Goal: Task Accomplishment & Management: Manage account settings

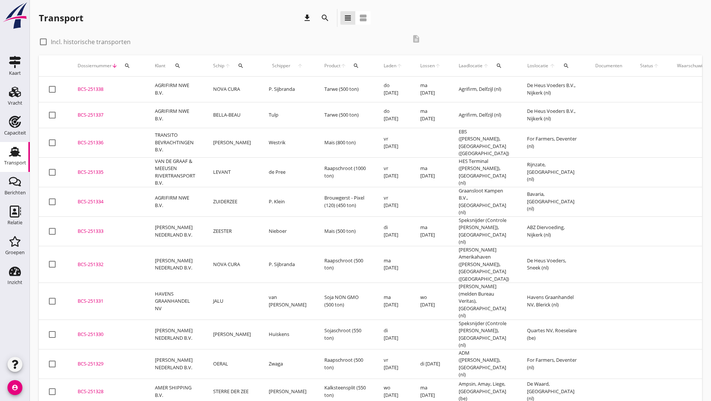
click at [327, 19] on icon "search" at bounding box center [325, 17] width 9 height 9
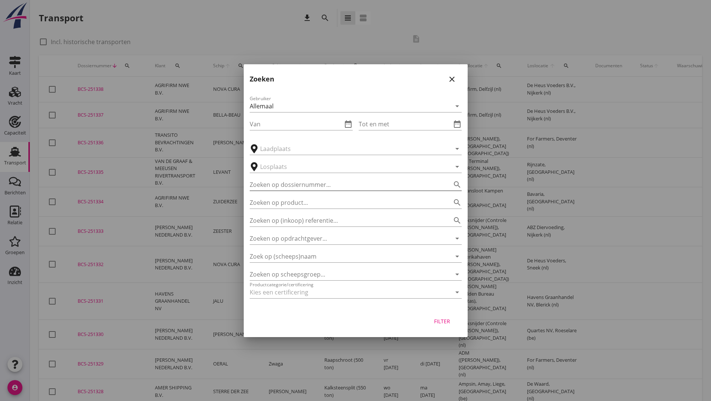
click at [271, 189] on input "Zoeken op dossiernummer..." at bounding box center [345, 184] width 191 height 12
type input "251088"
click at [450, 317] on div "Filter" at bounding box center [442, 321] width 21 height 8
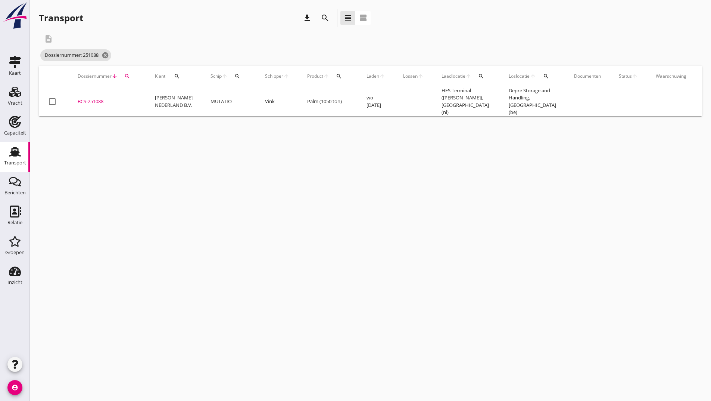
click at [104, 101] on div "BCS-251088" at bounding box center [107, 101] width 59 height 7
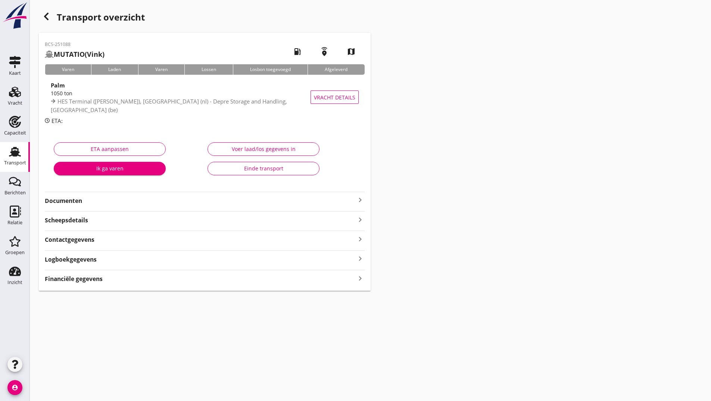
click at [82, 203] on strong "Documenten" at bounding box center [200, 200] width 311 height 9
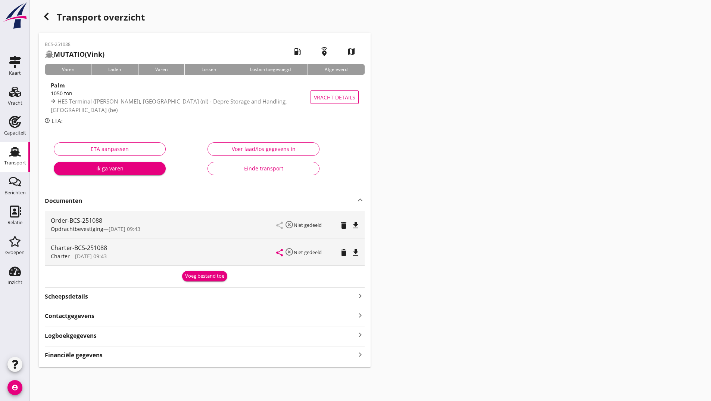
drag, startPoint x: 194, startPoint y: 279, endPoint x: 190, endPoint y: 283, distance: 6.1
click at [194, 279] on div "Voeg bestand toe" at bounding box center [204, 275] width 39 height 7
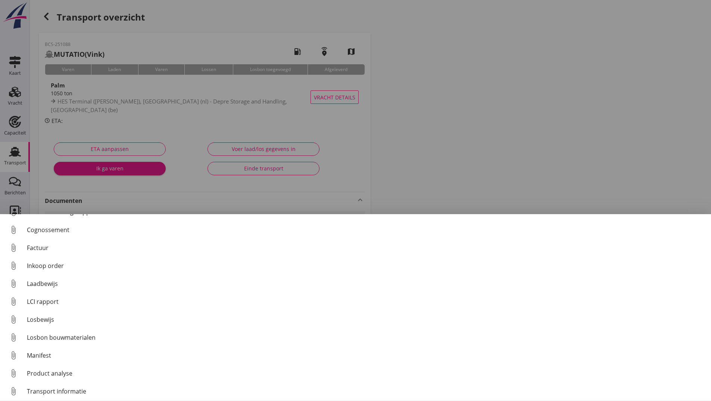
scroll to position [52, 0]
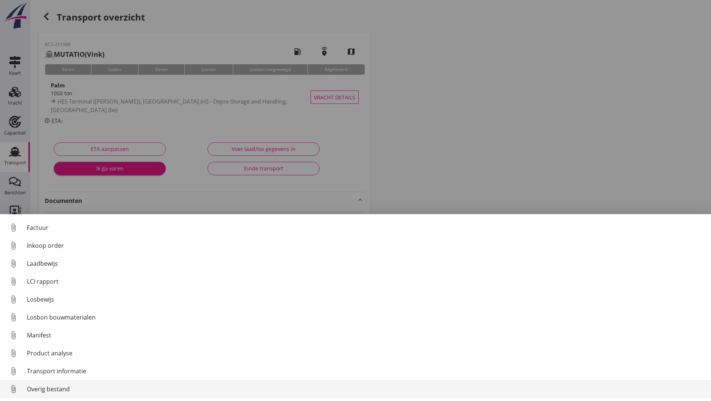
click at [69, 389] on div "Overig bestand" at bounding box center [366, 388] width 678 height 9
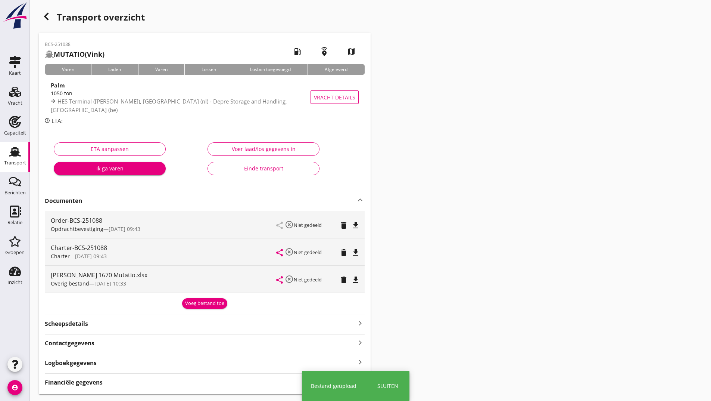
click at [187, 308] on div "BCS-251088 MUTATIO ([PERSON_NAME]) local_gas_station emergency_share map Varen …" at bounding box center [205, 213] width 332 height 361
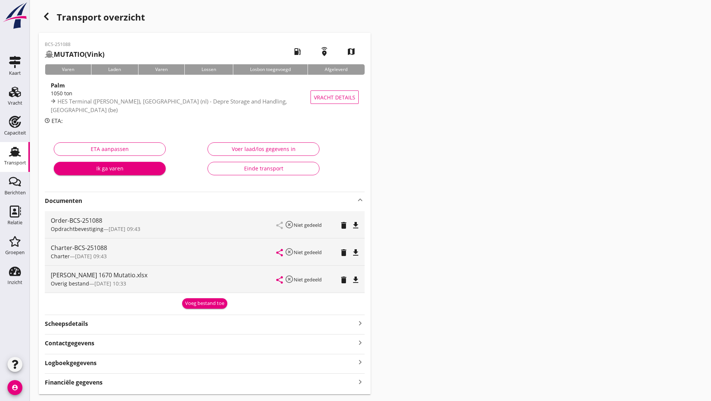
click at [211, 301] on div "Voeg bestand toe" at bounding box center [204, 302] width 39 height 7
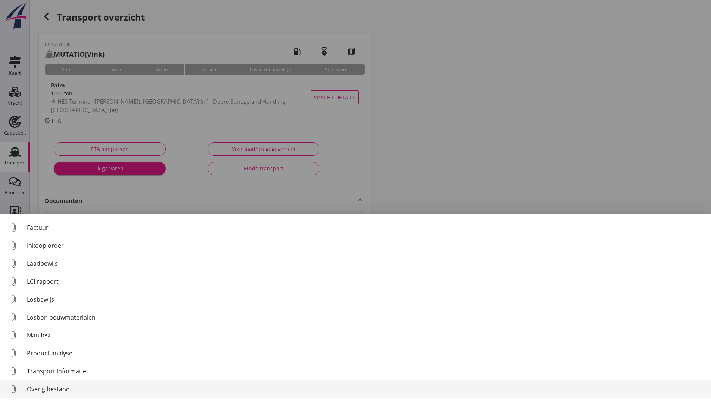
click at [59, 388] on div "Overig bestand" at bounding box center [366, 388] width 678 height 9
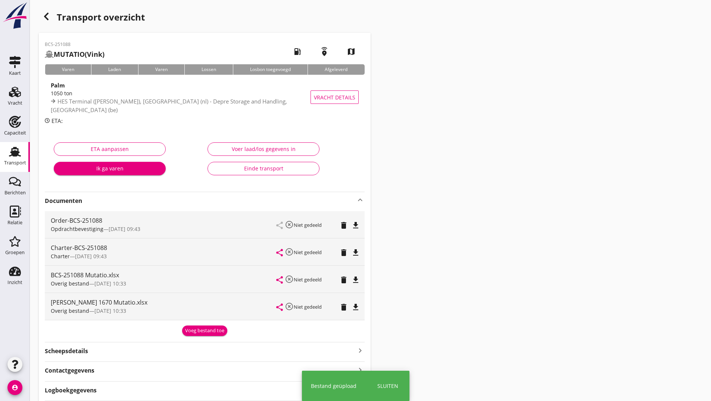
click at [201, 331] on div "Voeg bestand toe" at bounding box center [204, 330] width 39 height 7
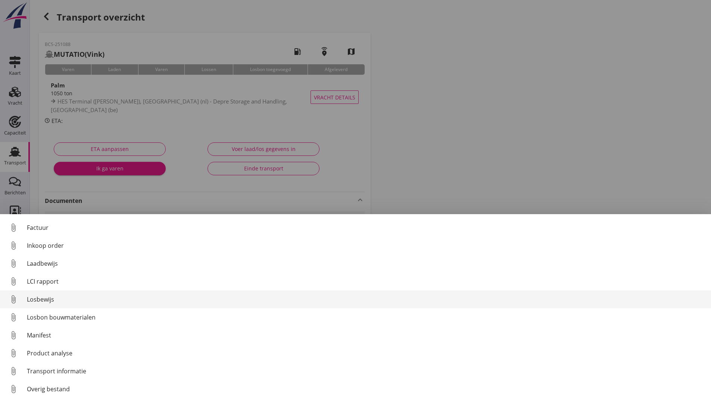
drag, startPoint x: 52, startPoint y: 297, endPoint x: 77, endPoint y: 298, distance: 25.0
click at [77, 298] on div "Losbewijs" at bounding box center [366, 299] width 678 height 9
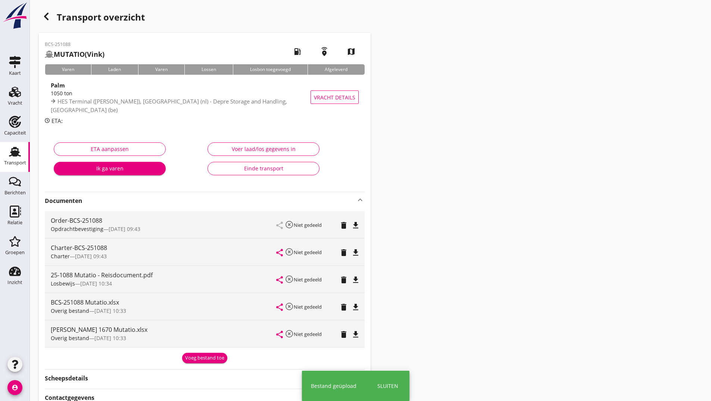
click at [191, 357] on div "Voeg bestand toe" at bounding box center [204, 357] width 39 height 7
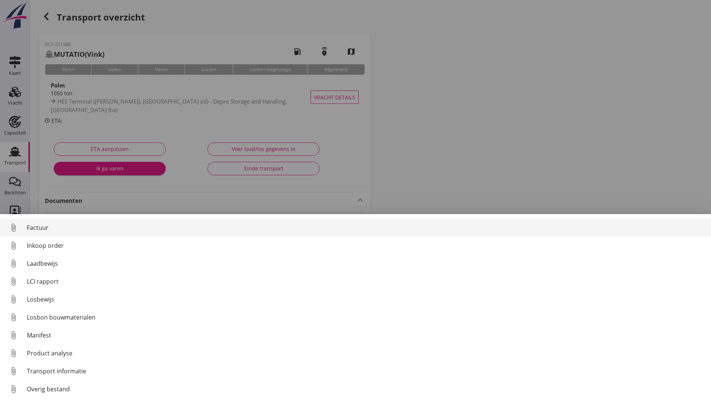
click at [43, 225] on div "Factuur" at bounding box center [366, 227] width 678 height 9
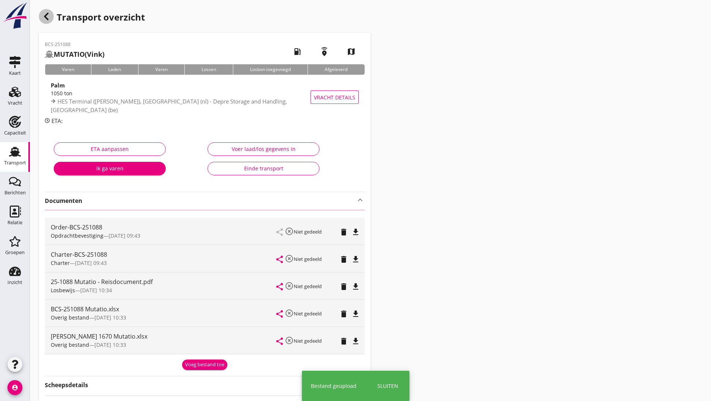
drag, startPoint x: 39, startPoint y: 15, endPoint x: 43, endPoint y: 16, distance: 3.8
click at [41, 16] on div "button" at bounding box center [46, 16] width 15 height 15
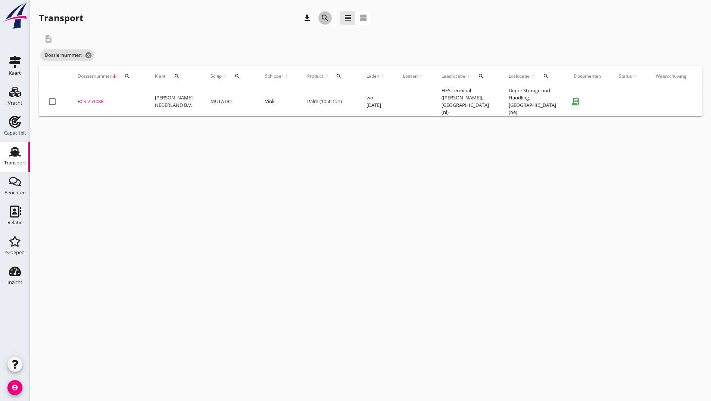
click at [326, 18] on icon "search" at bounding box center [325, 17] width 9 height 9
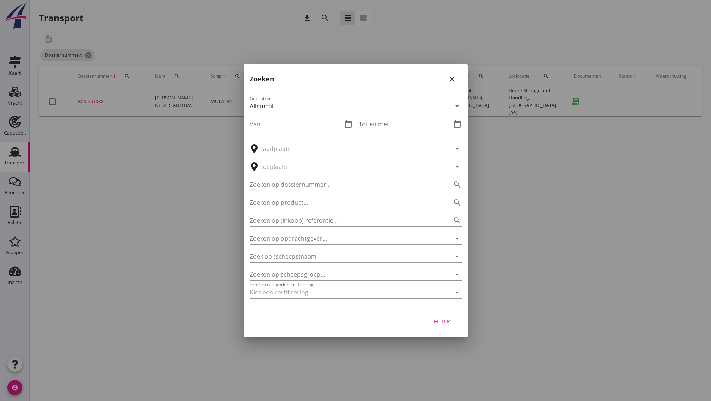
click at [293, 182] on input "Zoeken op dossiernummer..." at bounding box center [345, 184] width 191 height 12
type input "251142"
click at [434, 322] on div "Filter" at bounding box center [442, 321] width 21 height 8
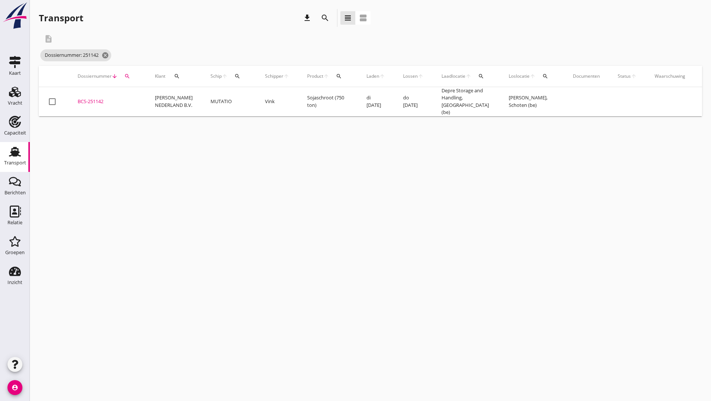
click at [97, 98] on div "BCS-251142" at bounding box center [107, 101] width 59 height 7
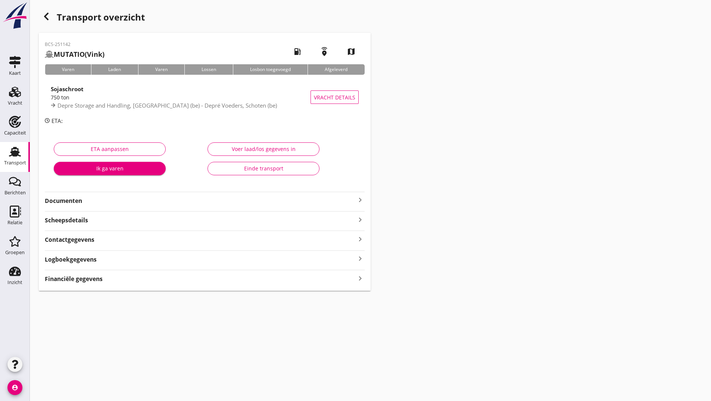
drag, startPoint x: 79, startPoint y: 201, endPoint x: 85, endPoint y: 205, distance: 7.6
click at [80, 202] on strong "Documenten" at bounding box center [200, 200] width 311 height 9
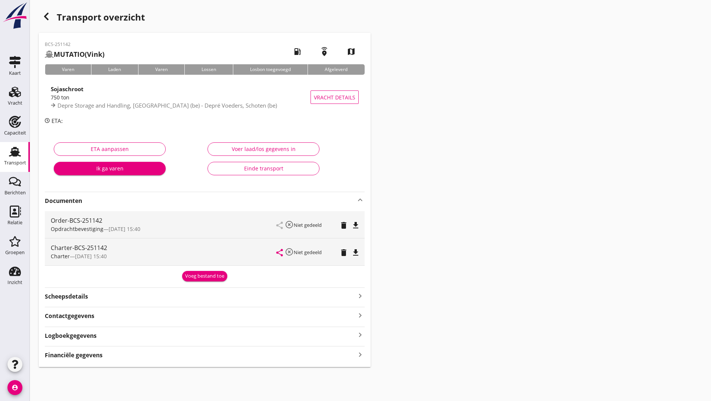
click at [201, 278] on div "Voeg bestand toe" at bounding box center [204, 275] width 39 height 7
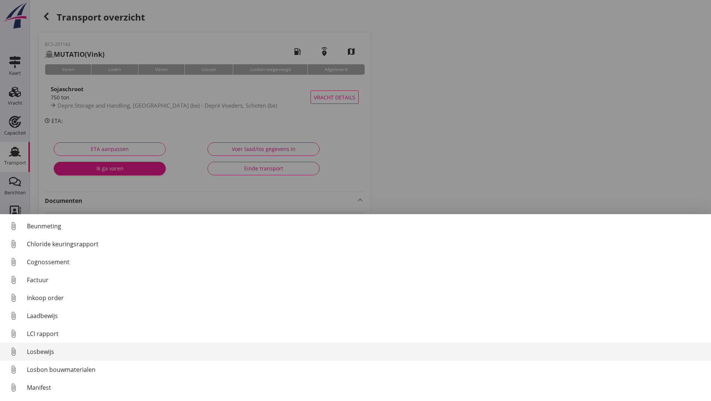
click at [38, 351] on div "Losbewijs" at bounding box center [366, 351] width 678 height 9
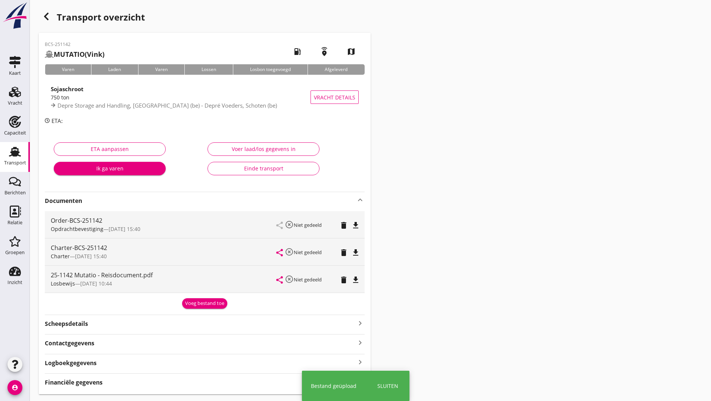
click at [193, 302] on div "Voeg bestand toe" at bounding box center [204, 302] width 39 height 7
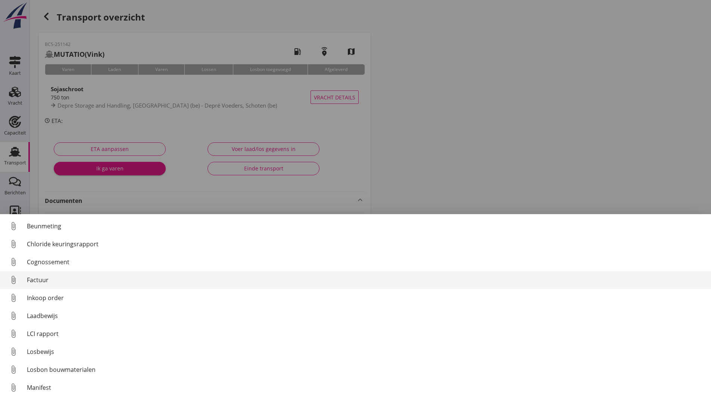
click at [36, 283] on div "Factuur" at bounding box center [366, 279] width 678 height 9
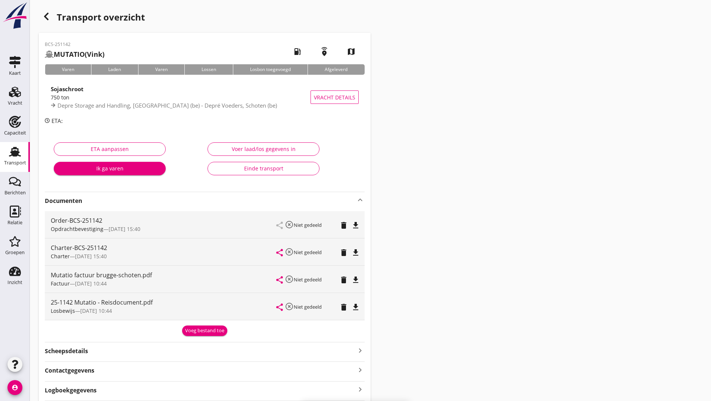
click at [194, 334] on button "Voeg bestand toe" at bounding box center [204, 330] width 45 height 10
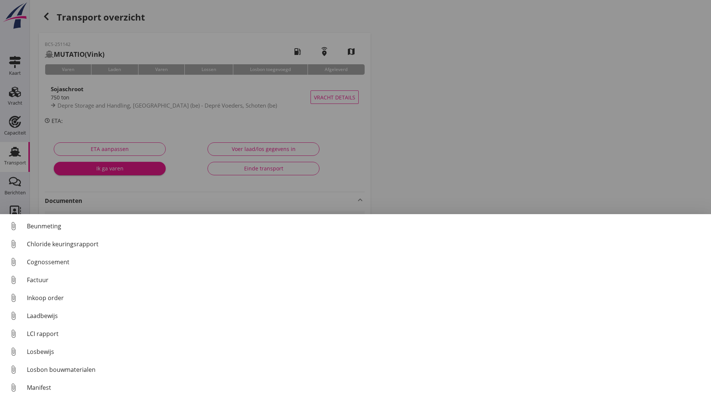
scroll to position [52, 0]
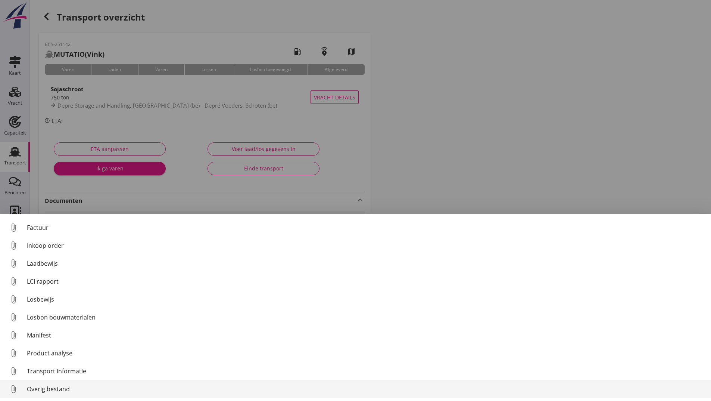
click at [37, 388] on div "Overig bestand" at bounding box center [366, 388] width 678 height 9
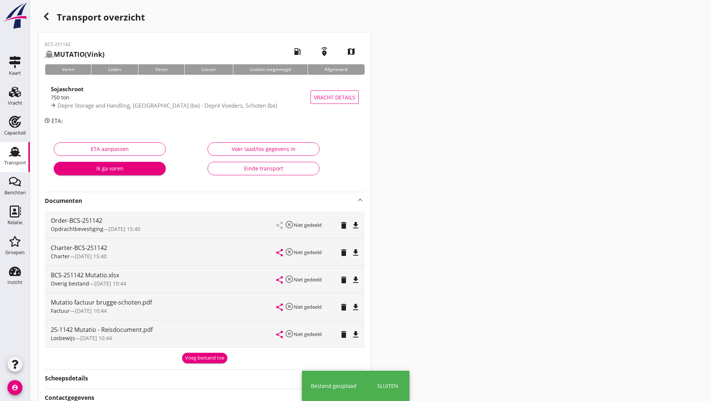
click at [190, 356] on div "Voeg bestand toe" at bounding box center [204, 357] width 39 height 7
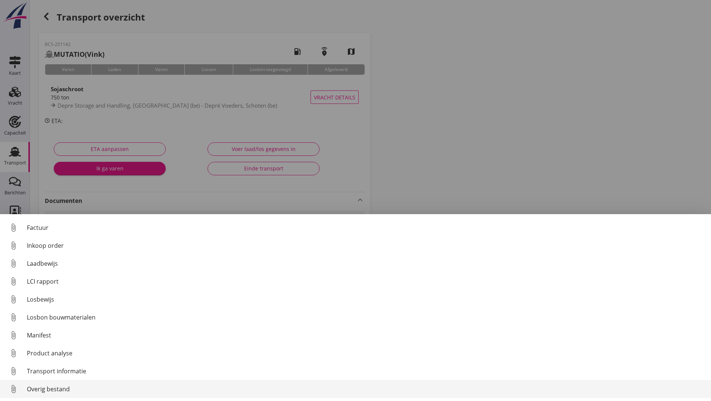
click at [61, 392] on div "Overig bestand" at bounding box center [366, 388] width 678 height 9
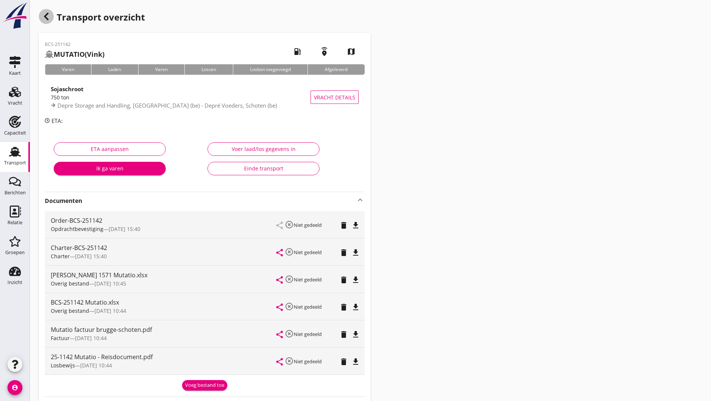
click at [47, 17] on icon "button" at bounding box center [46, 16] width 9 height 9
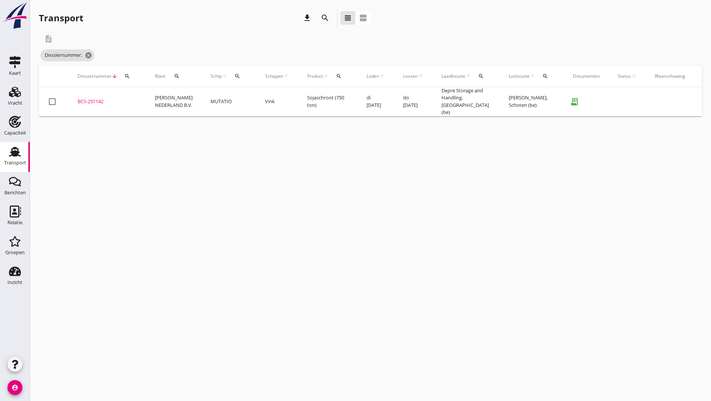
click at [326, 14] on icon "search" at bounding box center [325, 17] width 9 height 9
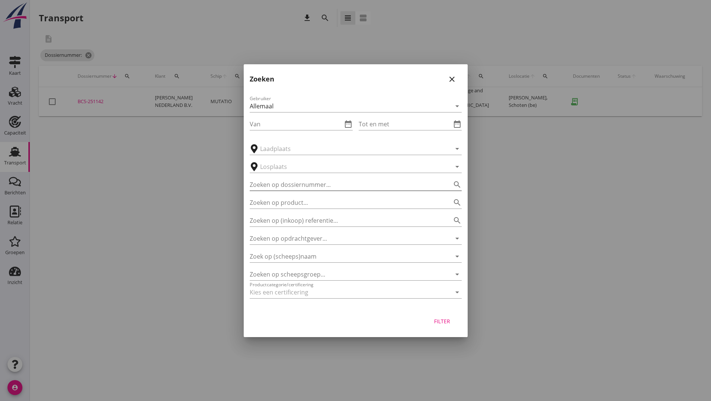
click at [268, 189] on input "Zoeken op dossiernummer..." at bounding box center [345, 184] width 191 height 12
type input "251283"
drag, startPoint x: 439, startPoint y: 320, endPoint x: 427, endPoint y: 319, distance: 11.2
click at [439, 319] on div "Filter" at bounding box center [442, 321] width 21 height 8
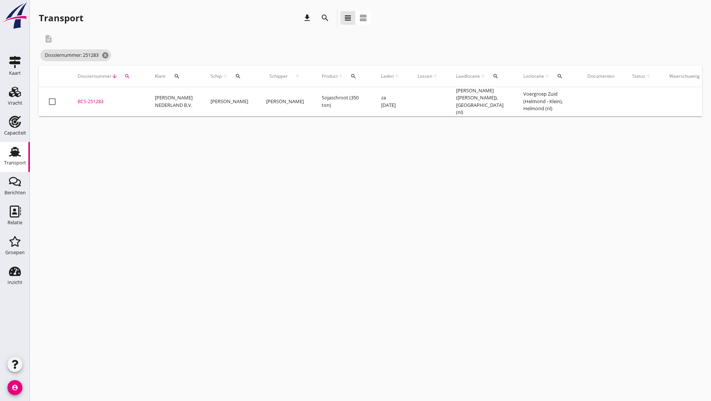
click at [97, 102] on div "BCS-251283" at bounding box center [107, 101] width 59 height 7
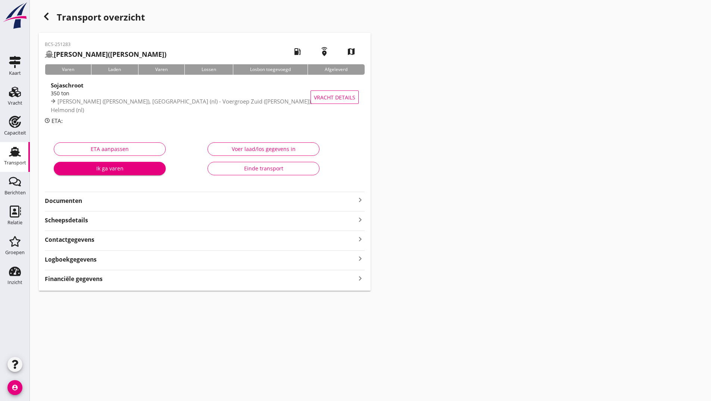
drag, startPoint x: 62, startPoint y: 201, endPoint x: 71, endPoint y: 206, distance: 10.7
click at [64, 203] on strong "Documenten" at bounding box center [200, 200] width 311 height 9
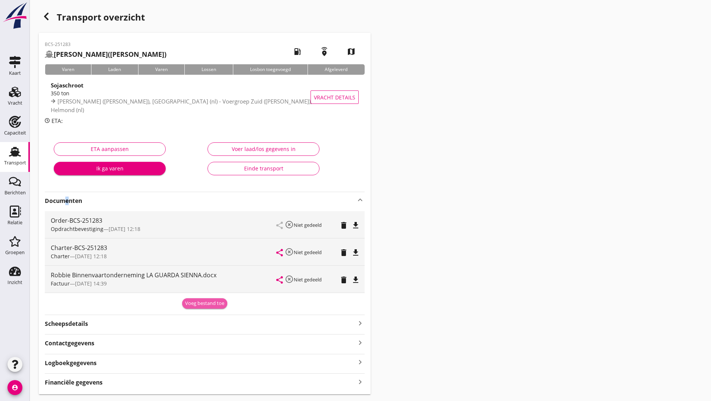
drag, startPoint x: 201, startPoint y: 302, endPoint x: 193, endPoint y: 308, distance: 10.1
click at [201, 302] on div "Voeg bestand toe" at bounding box center [204, 302] width 39 height 7
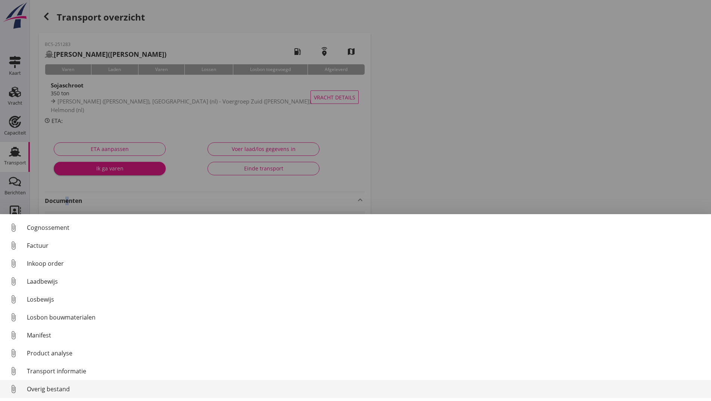
scroll to position [52, 0]
click at [64, 391] on div "Overig bestand" at bounding box center [366, 388] width 678 height 9
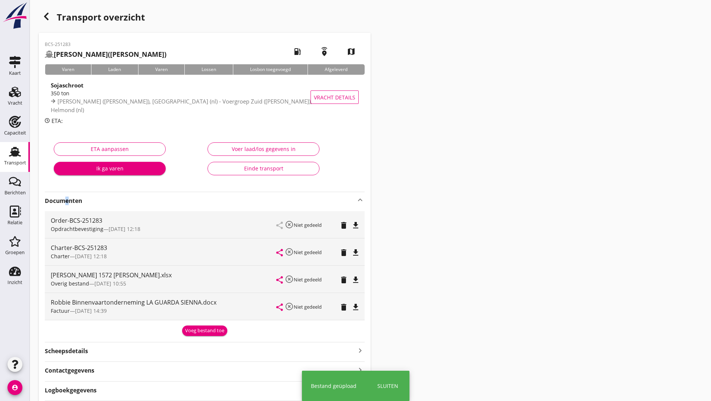
click at [193, 332] on div "Voeg bestand toe" at bounding box center [204, 330] width 39 height 7
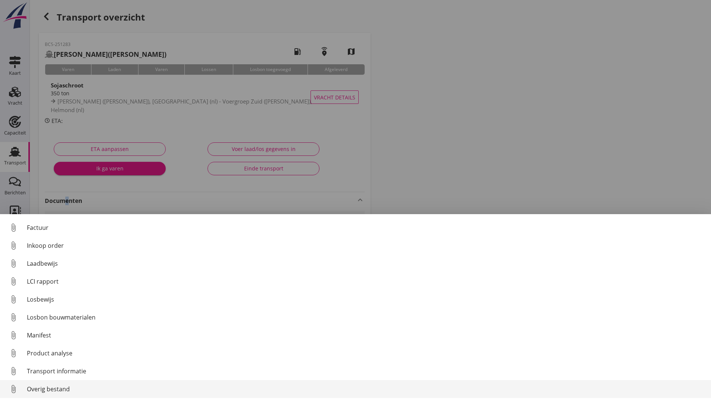
click at [56, 388] on div "Overig bestand" at bounding box center [366, 388] width 678 height 9
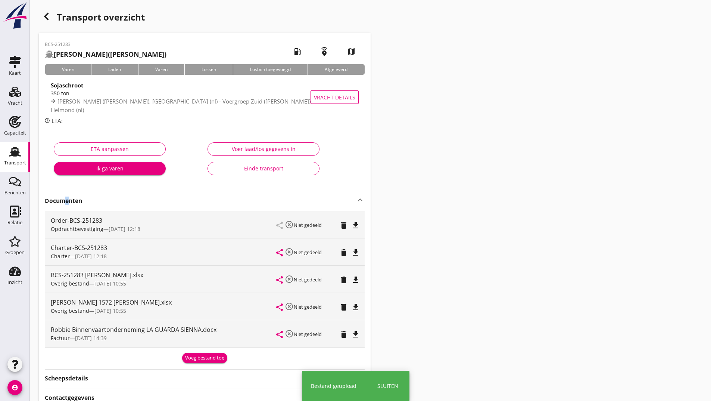
click at [195, 361] on div "Voeg bestand toe" at bounding box center [204, 357] width 39 height 7
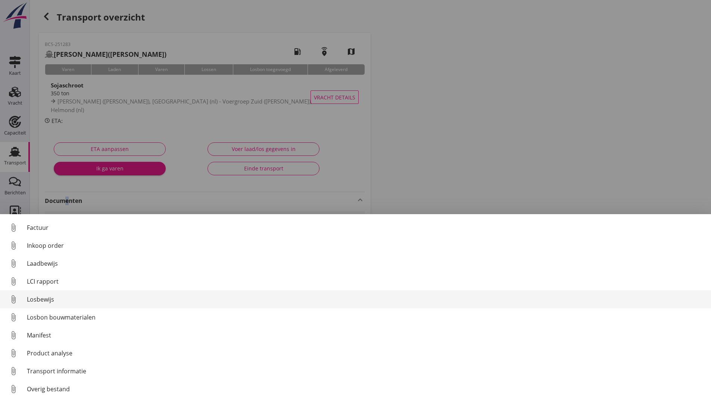
drag, startPoint x: 49, startPoint y: 298, endPoint x: 55, endPoint y: 301, distance: 5.7
click at [55, 301] on div "Losbewijs" at bounding box center [366, 299] width 678 height 9
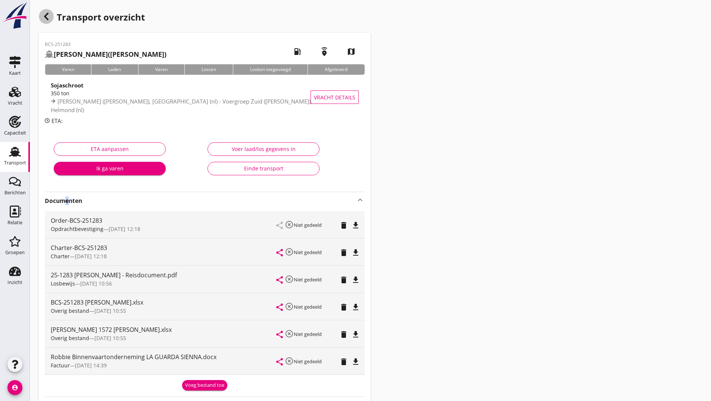
click at [46, 16] on icon "button" at bounding box center [46, 16] width 9 height 9
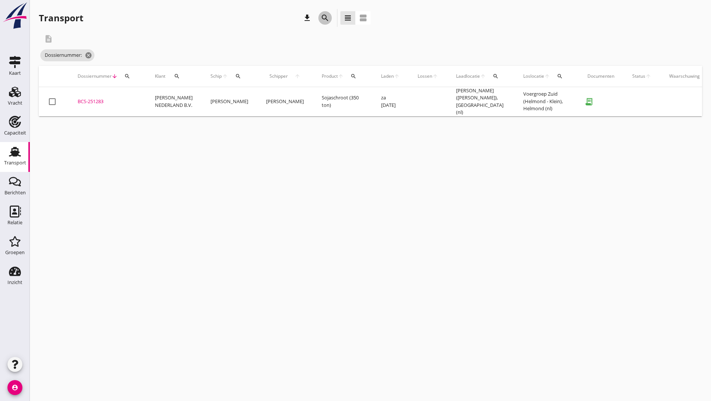
click at [321, 18] on div "search" at bounding box center [324, 17] width 13 height 9
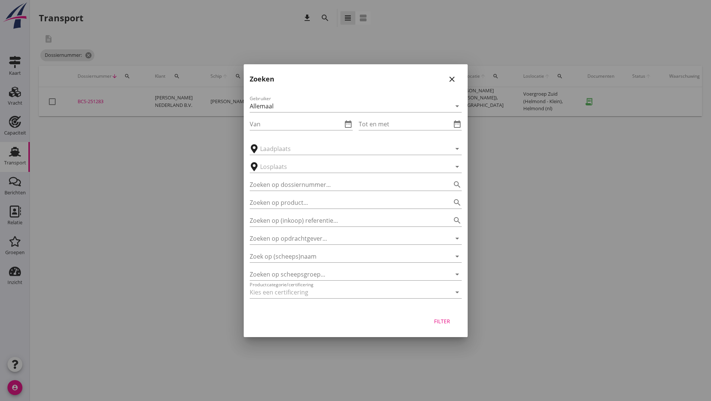
click at [277, 191] on div "Gebruiker Allemaal arrow_drop_down Van date_range Tot en met date_range arrow_d…" at bounding box center [356, 198] width 224 height 220
click at [270, 189] on input "Zoeken op dossiernummer..." at bounding box center [345, 184] width 191 height 12
type input "251300"
click at [441, 327] on button "Filter" at bounding box center [442, 320] width 33 height 13
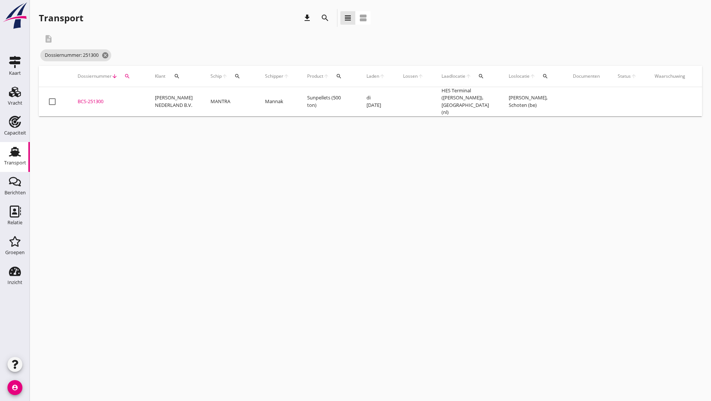
click at [99, 99] on div "BCS-251300" at bounding box center [107, 101] width 59 height 7
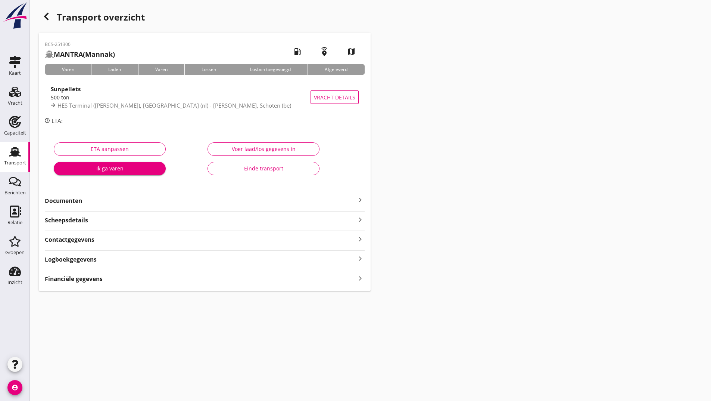
click at [87, 200] on strong "Documenten" at bounding box center [200, 200] width 311 height 9
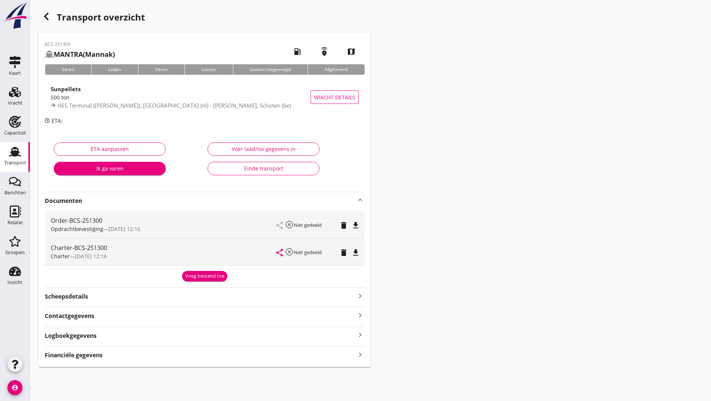
click at [187, 276] on div "Voeg bestand toe" at bounding box center [204, 275] width 39 height 7
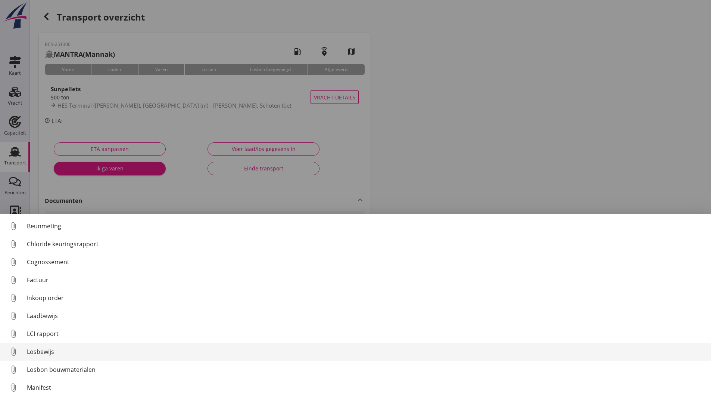
click at [49, 353] on div "Losbewijs" at bounding box center [366, 351] width 678 height 9
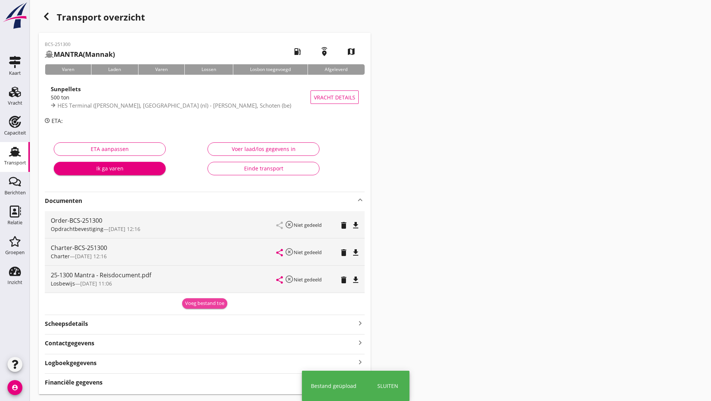
click at [192, 304] on div "Voeg bestand toe" at bounding box center [204, 302] width 39 height 7
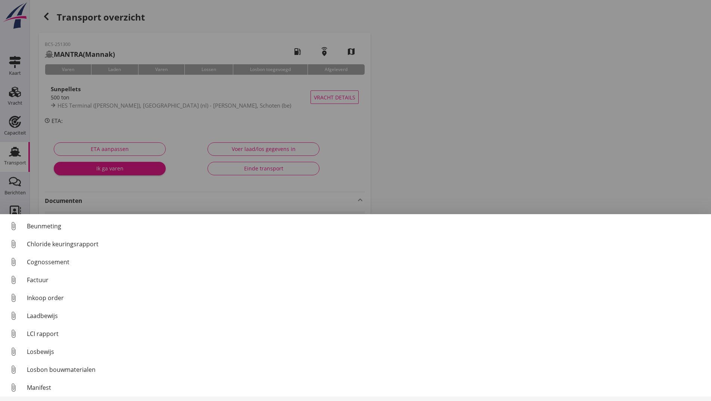
scroll to position [52, 0]
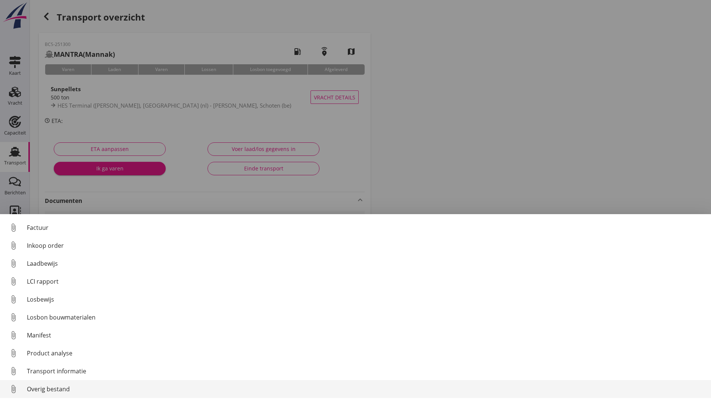
click at [68, 385] on div "Overig bestand" at bounding box center [366, 388] width 678 height 9
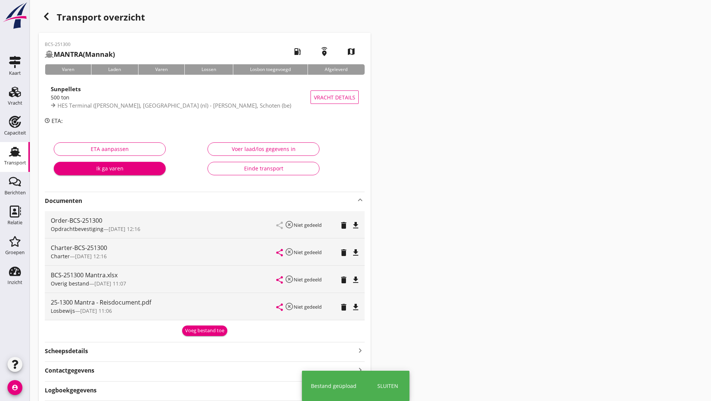
click at [191, 332] on div "Voeg bestand toe" at bounding box center [204, 330] width 39 height 7
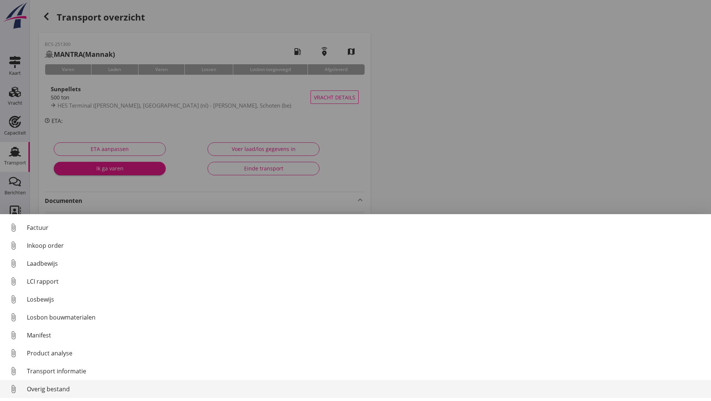
click at [65, 385] on div "Overig bestand" at bounding box center [366, 388] width 678 height 9
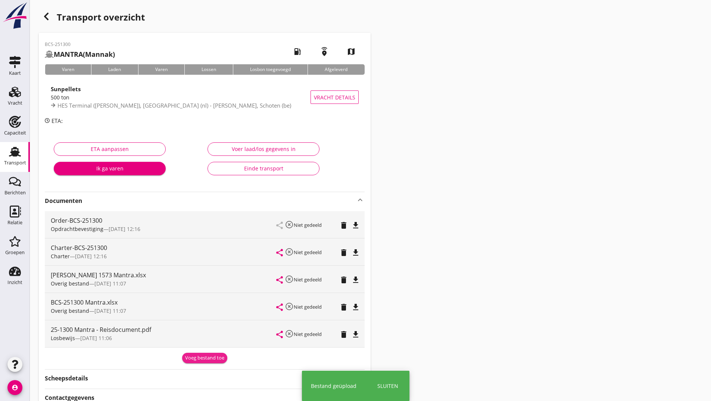
drag, startPoint x: 192, startPoint y: 357, endPoint x: 25, endPoint y: 310, distance: 173.8
click at [180, 357] on div "Voeg bestand toe" at bounding box center [205, 356] width 320 height 13
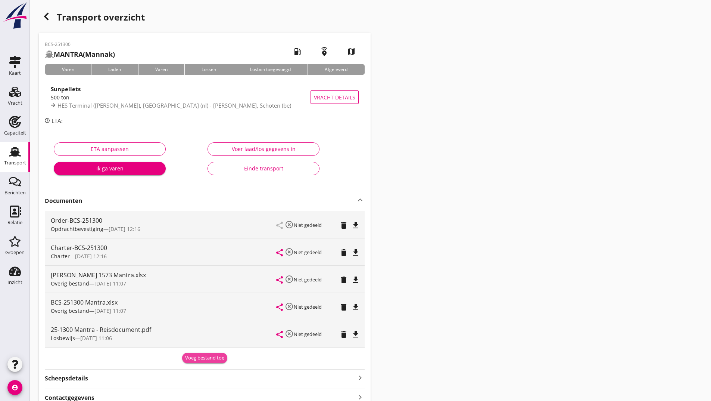
click at [206, 358] on div "Voeg bestand toe" at bounding box center [204, 357] width 39 height 7
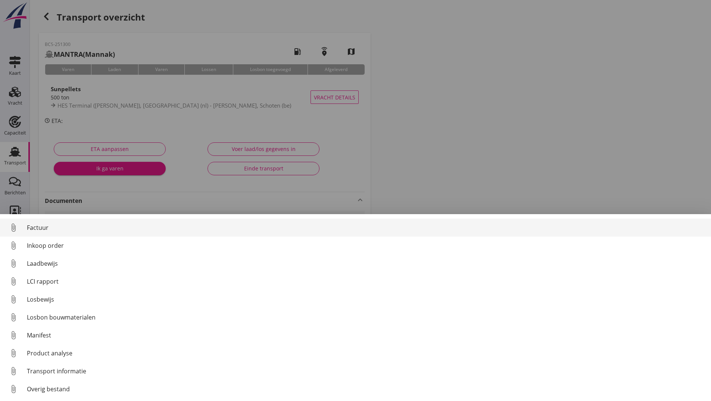
click at [30, 230] on div "Factuur" at bounding box center [366, 227] width 678 height 9
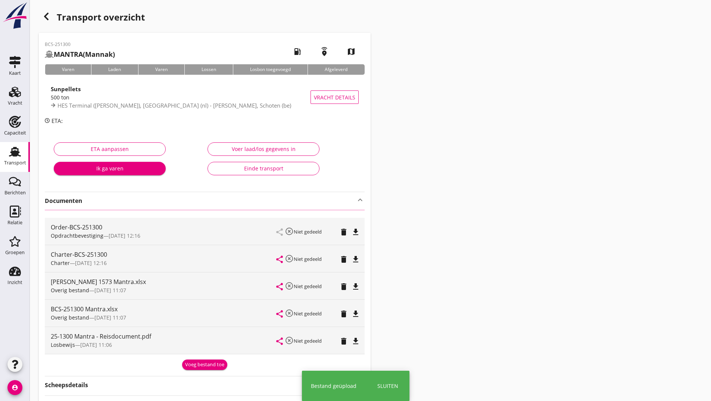
click at [51, 18] on div "button" at bounding box center [46, 16] width 15 height 15
